Goal: Transaction & Acquisition: Book appointment/travel/reservation

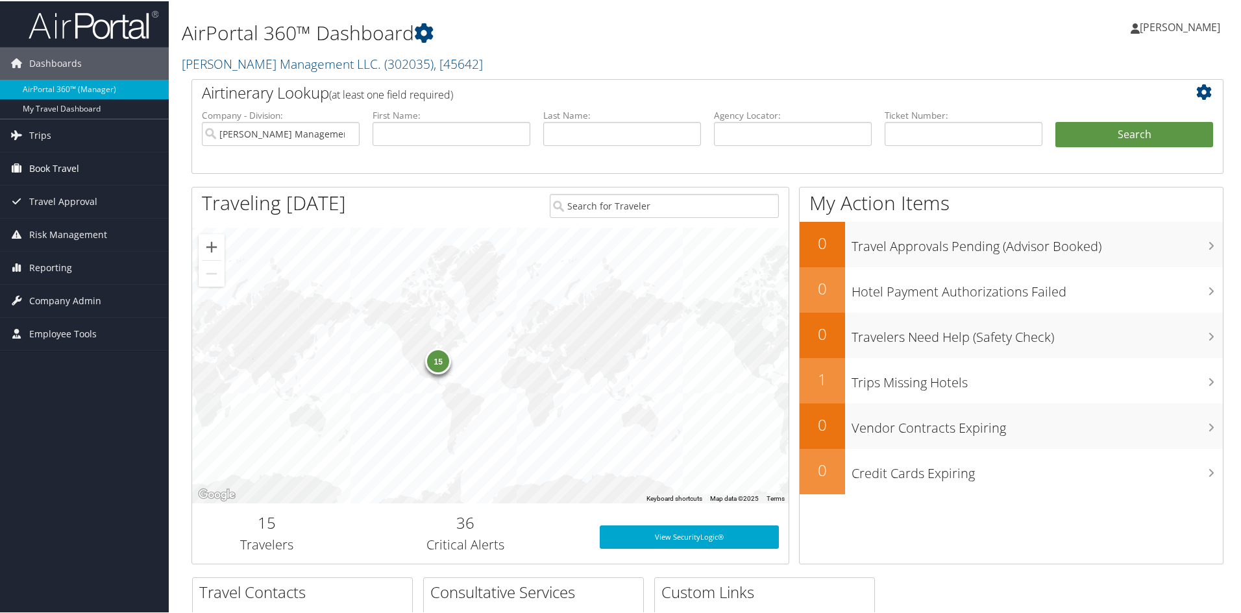
click at [62, 159] on span "Book Travel" at bounding box center [54, 167] width 50 height 32
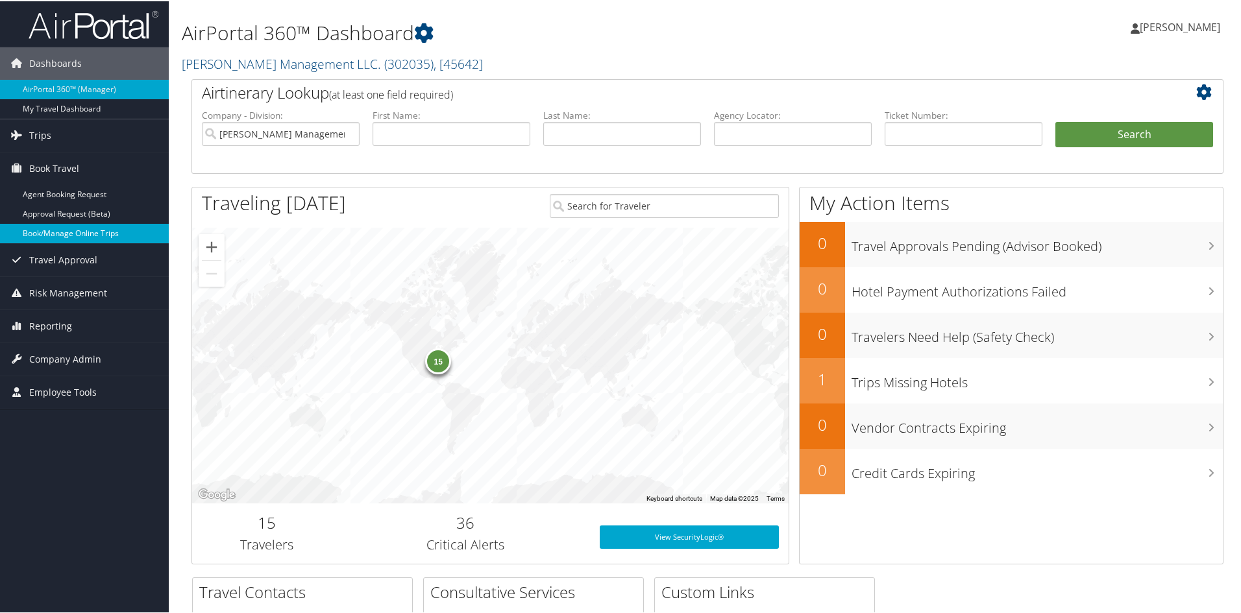
click at [71, 225] on link "Book/Manage Online Trips" at bounding box center [84, 232] width 169 height 19
